Goal: Navigation & Orientation: Find specific page/section

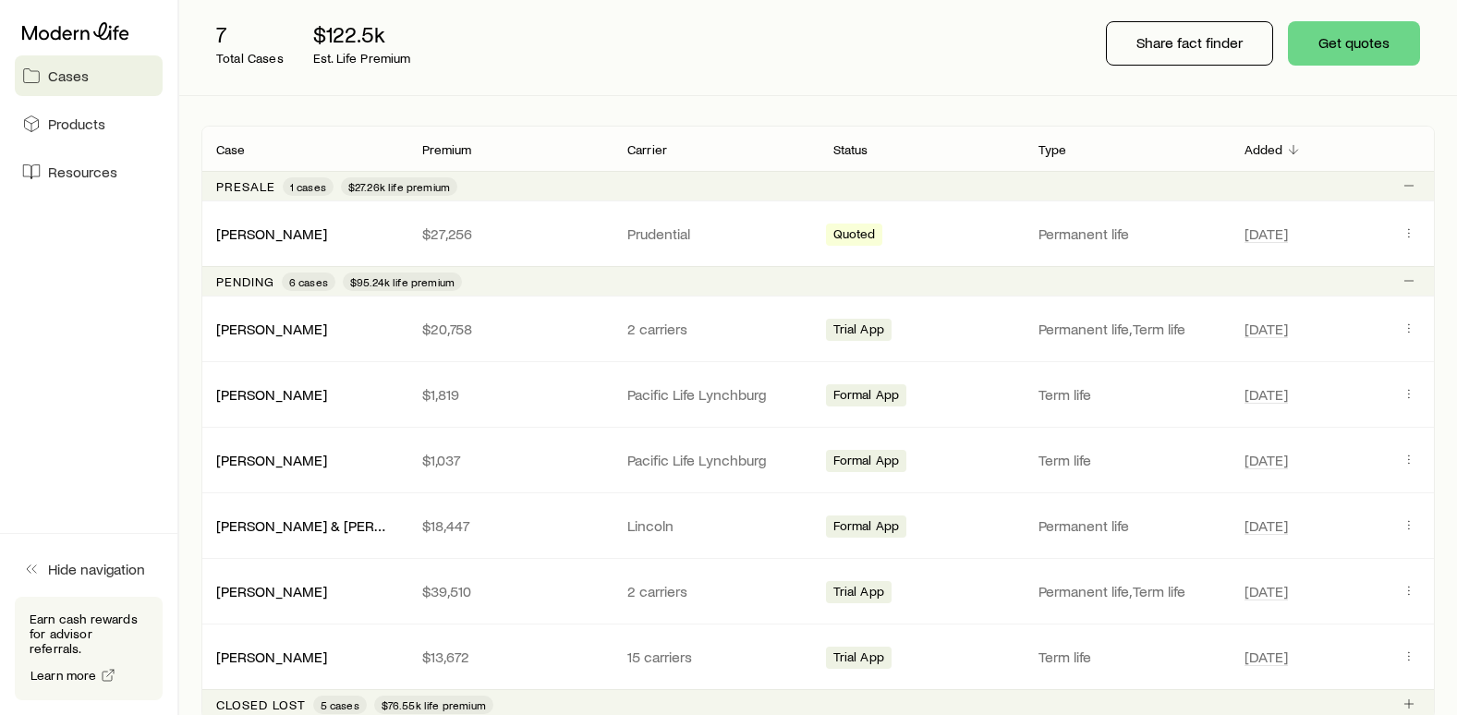
scroll to position [277, 0]
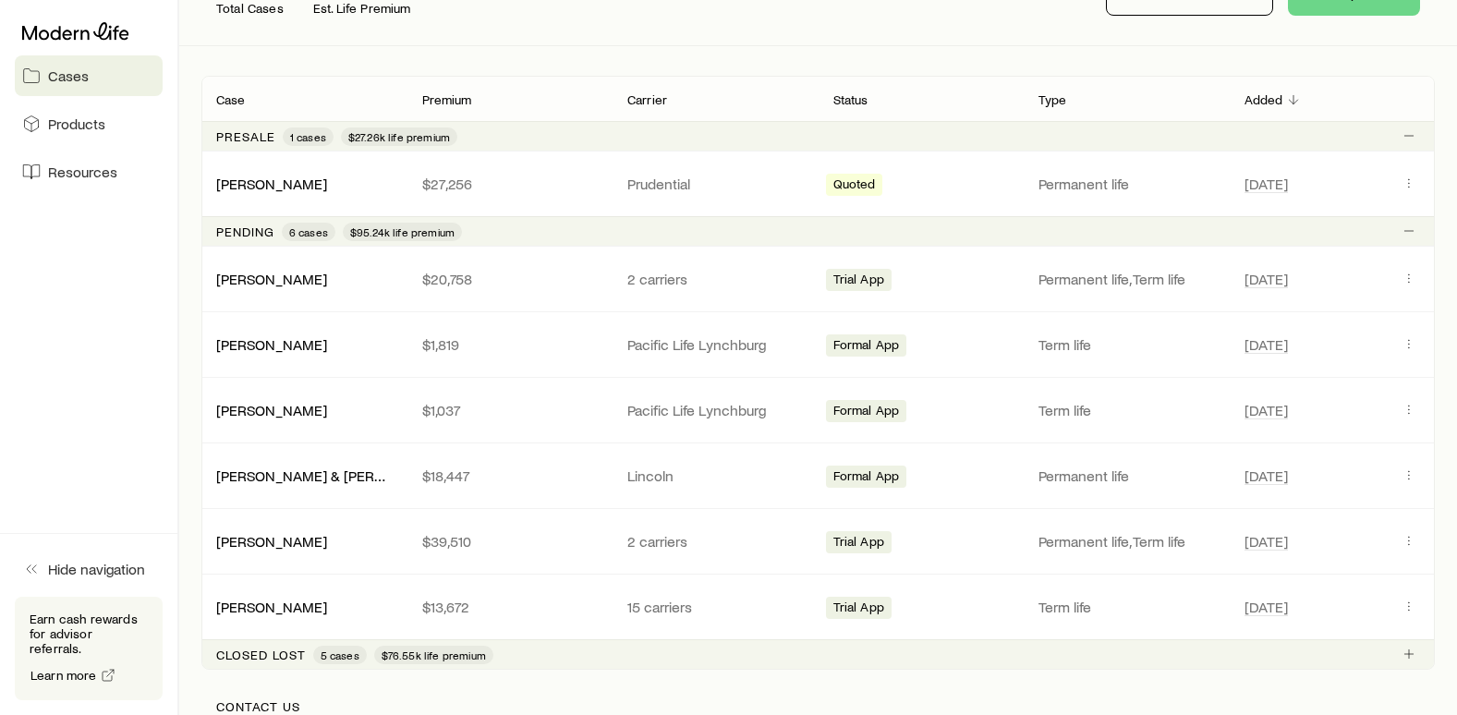
click at [238, 543] on link "[PERSON_NAME]" at bounding box center [271, 541] width 111 height 18
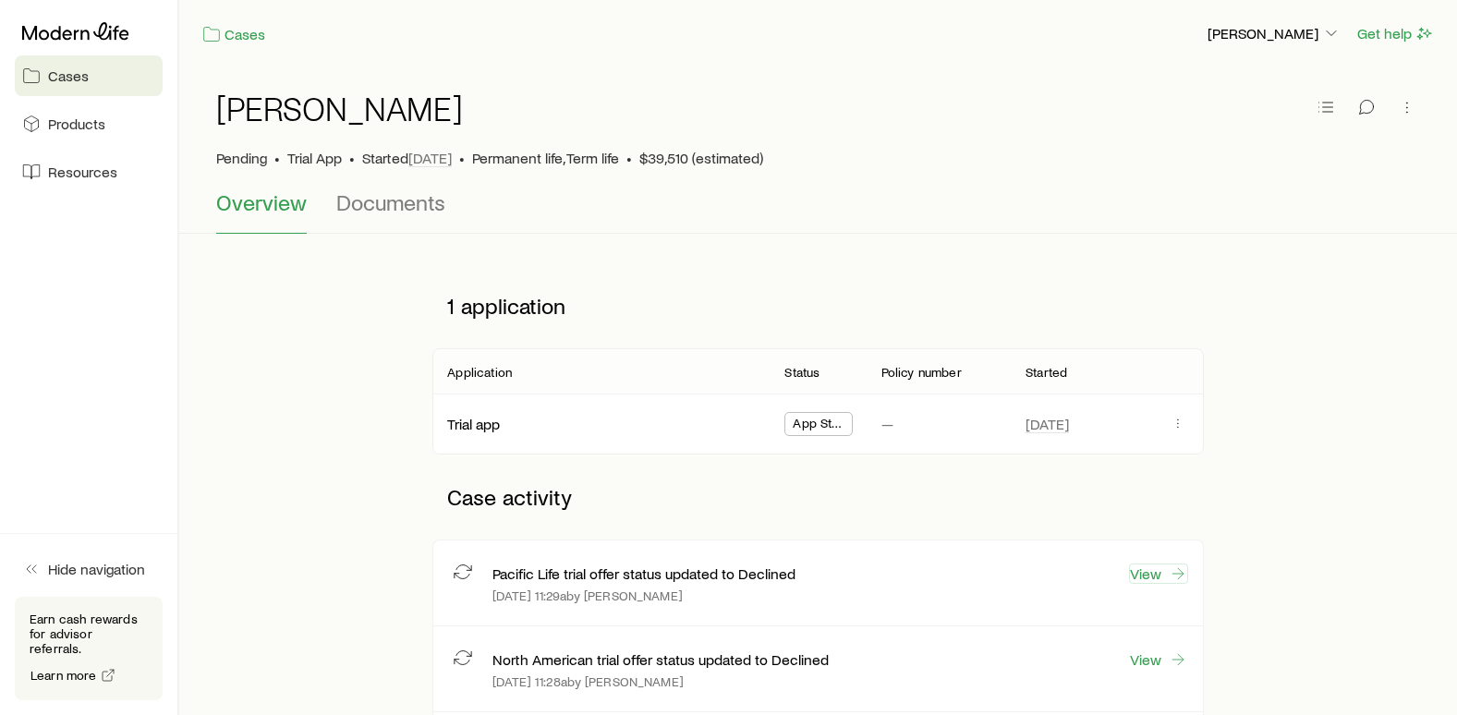
click at [1155, 575] on link "View" at bounding box center [1158, 574] width 59 height 20
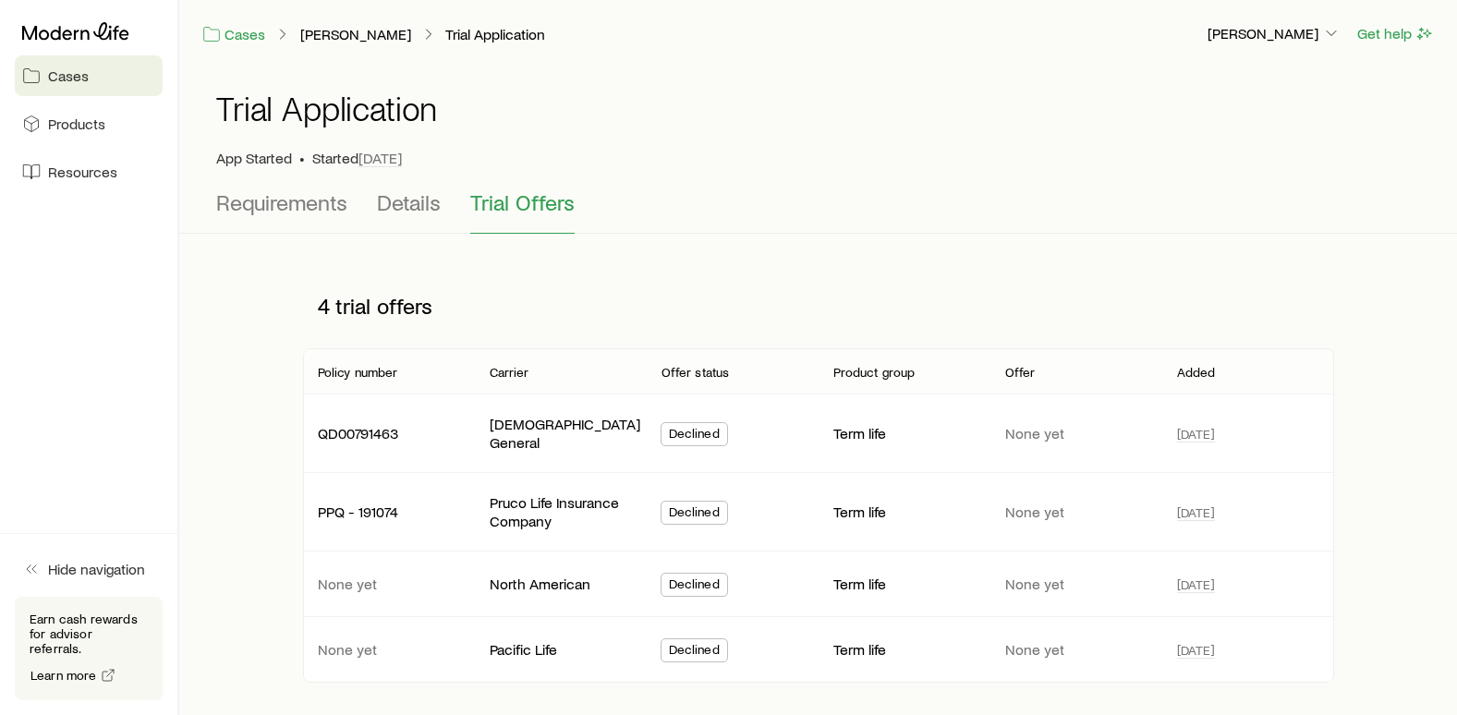
click at [84, 74] on span "Cases" at bounding box center [68, 76] width 41 height 18
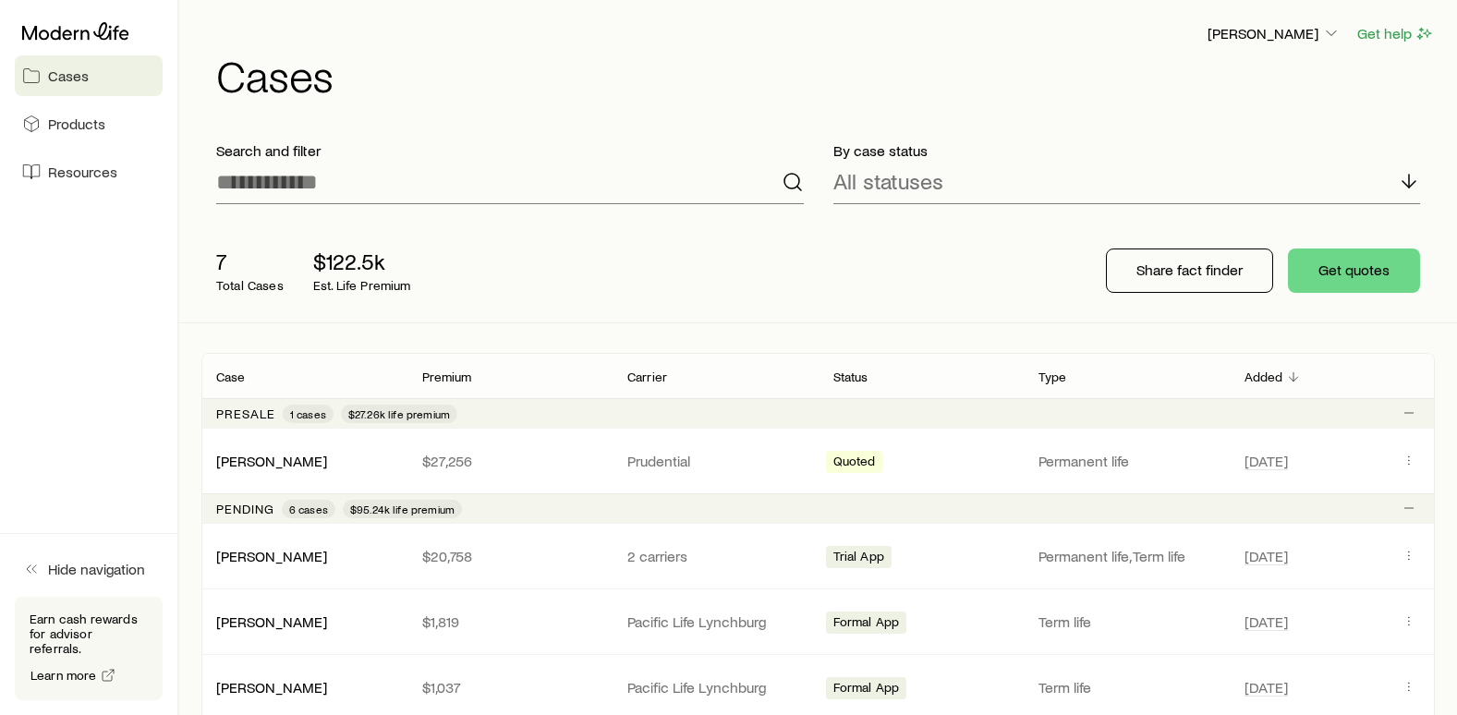
click at [71, 127] on span "Products" at bounding box center [76, 124] width 57 height 18
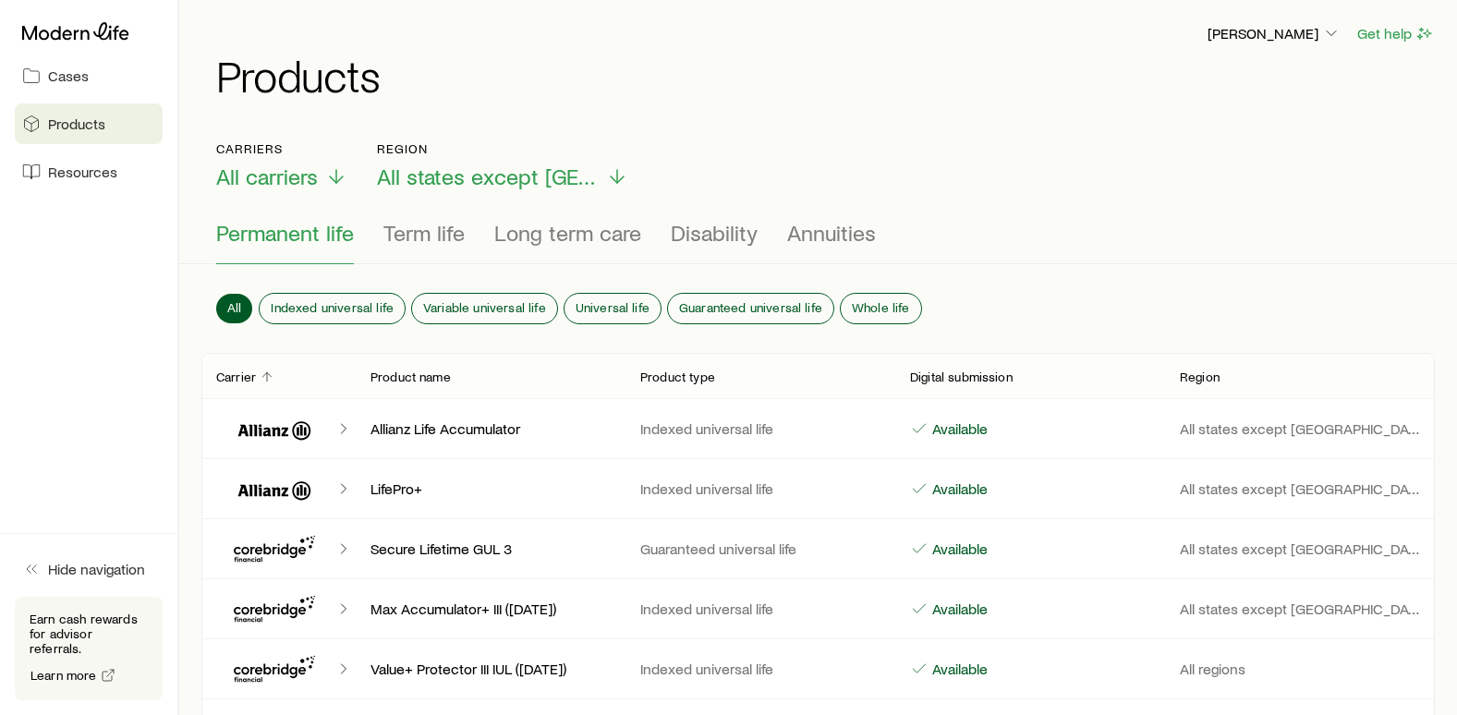
click at [79, 166] on span "Resources" at bounding box center [82, 172] width 69 height 18
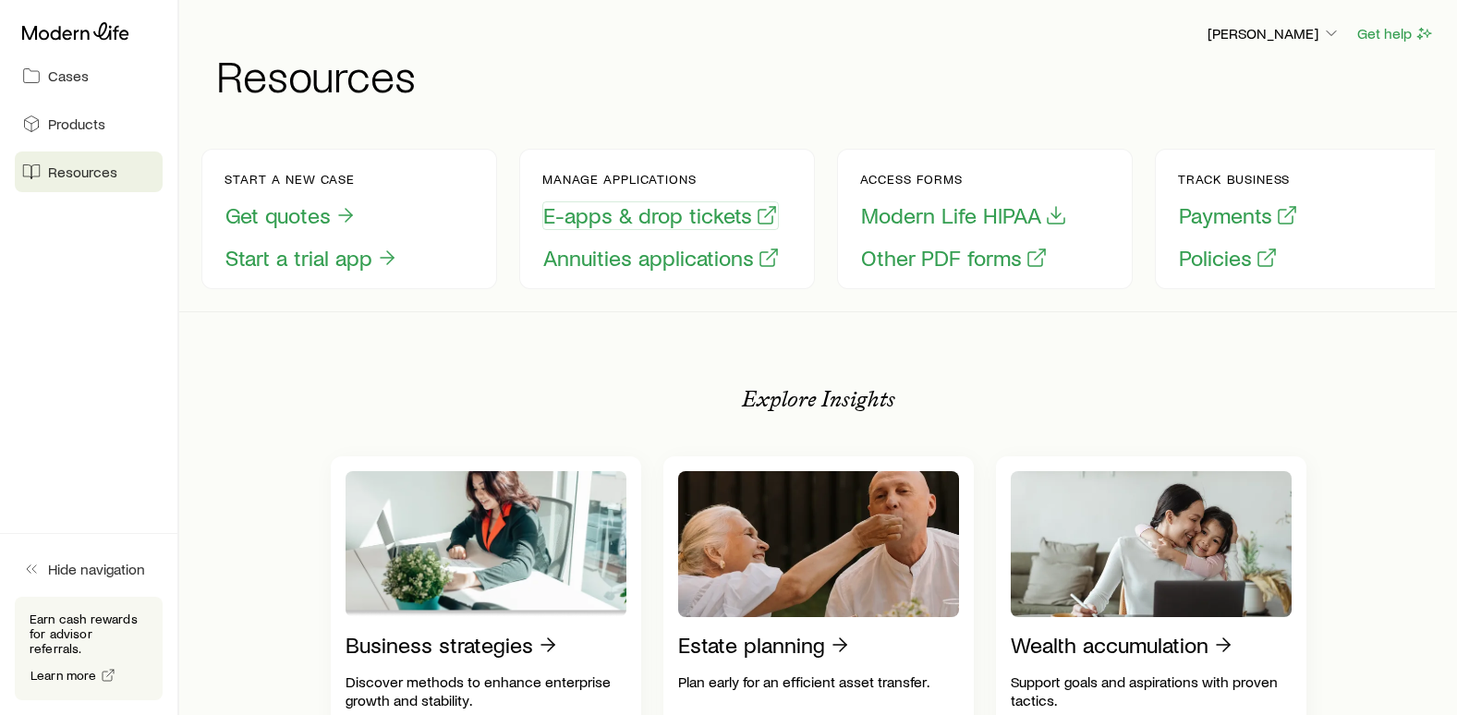
click at [666, 223] on button "E-apps & drop tickets" at bounding box center [661, 215] width 237 height 29
